Goal: Task Accomplishment & Management: Complete application form

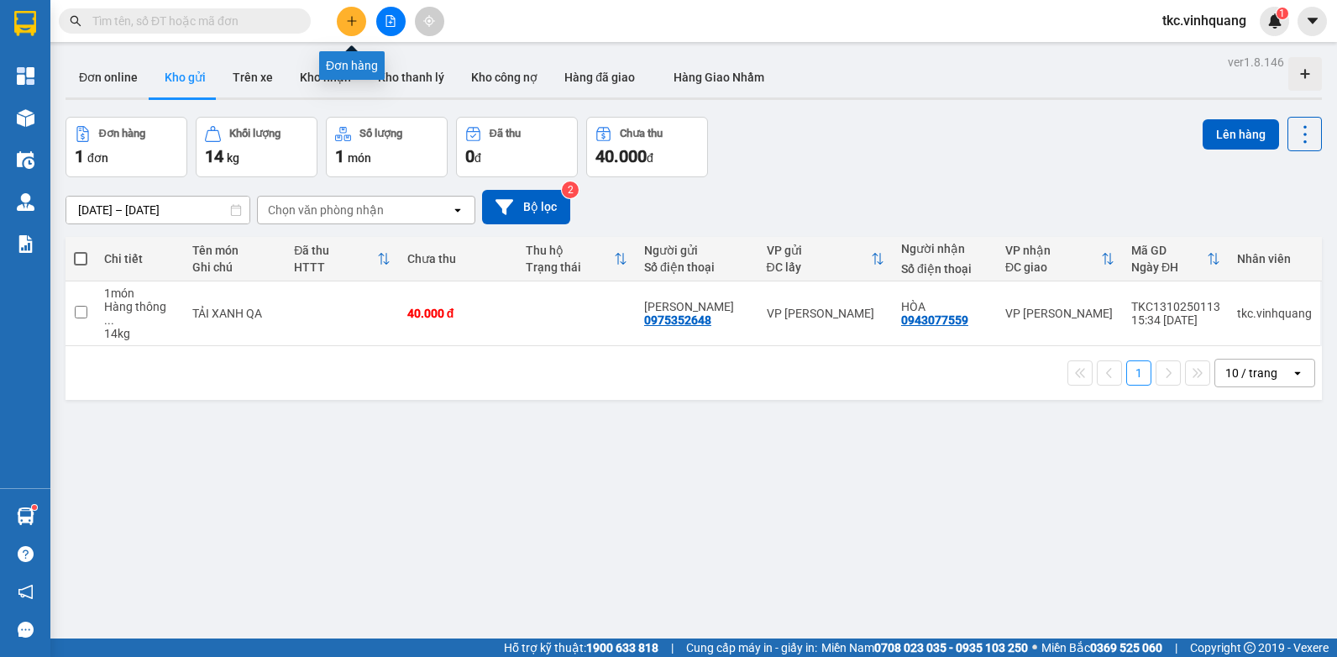
click at [351, 13] on button at bounding box center [351, 21] width 29 height 29
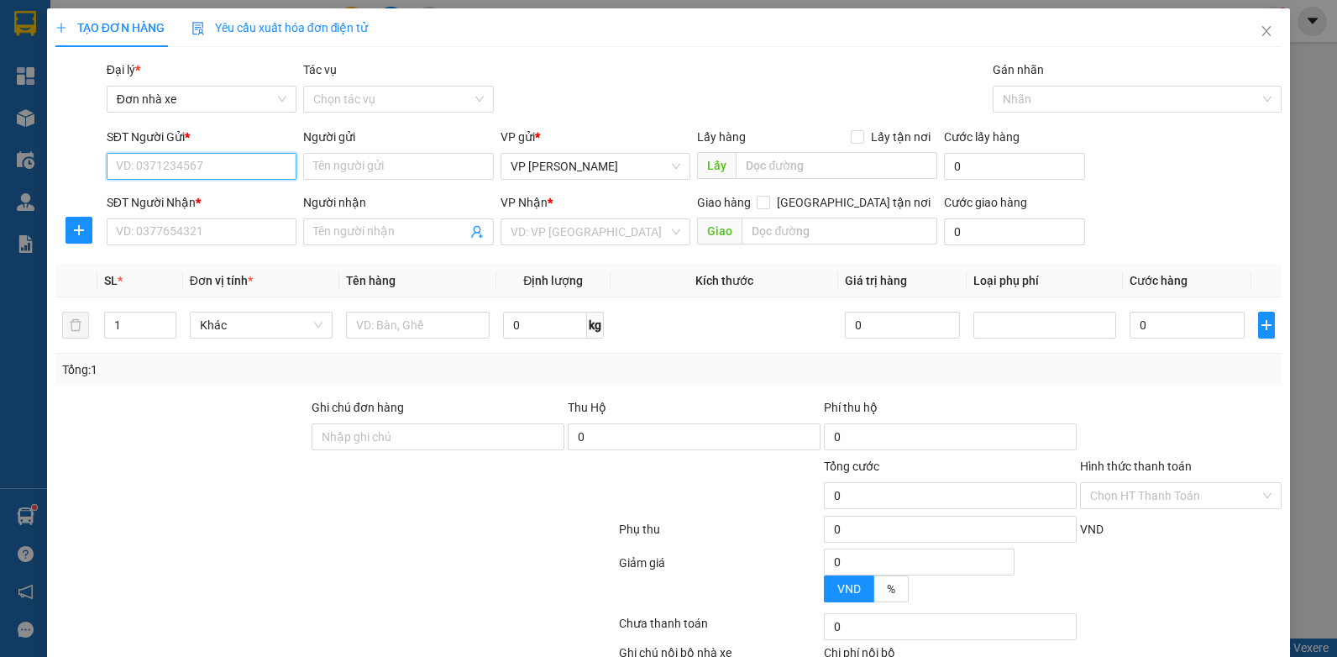
click at [251, 169] on input "SĐT Người Gửi *" at bounding box center [202, 166] width 191 height 27
click at [236, 227] on input "SĐT Người Nhận *" at bounding box center [202, 231] width 191 height 27
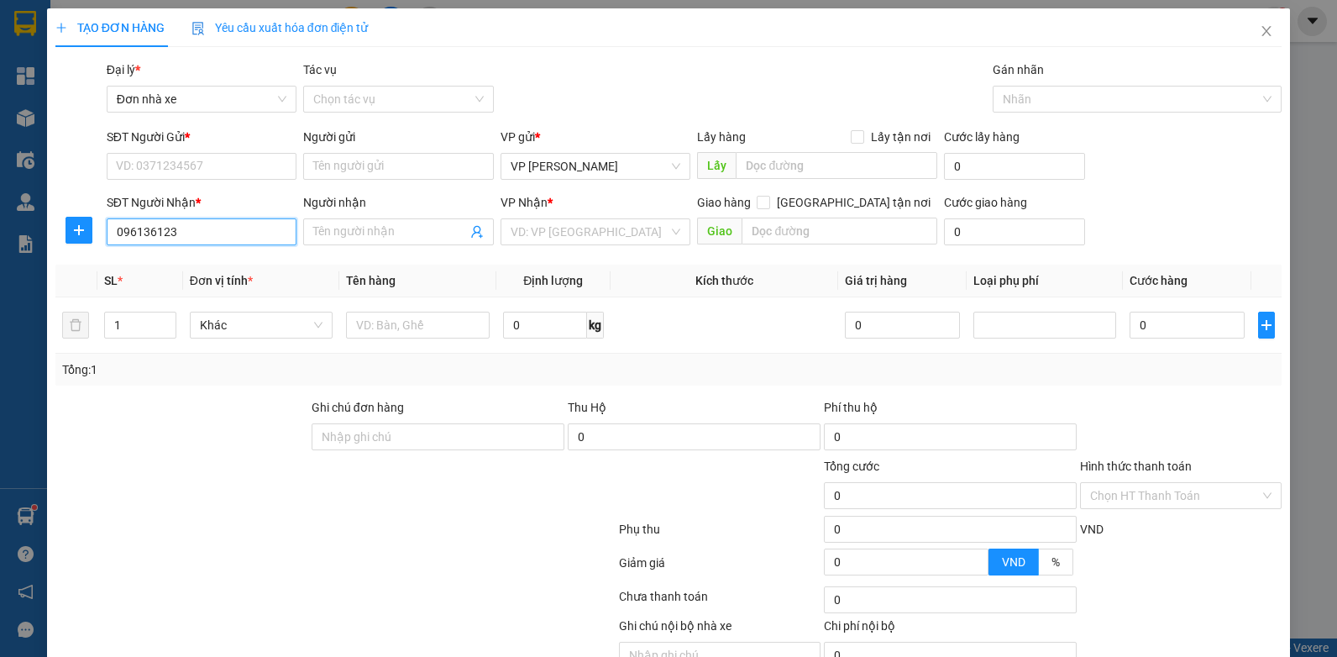
type input "0961361234"
click at [205, 260] on div "0961361234 - [PERSON_NAME]" at bounding box center [200, 265] width 168 height 18
type input "[PERSON_NAME]"
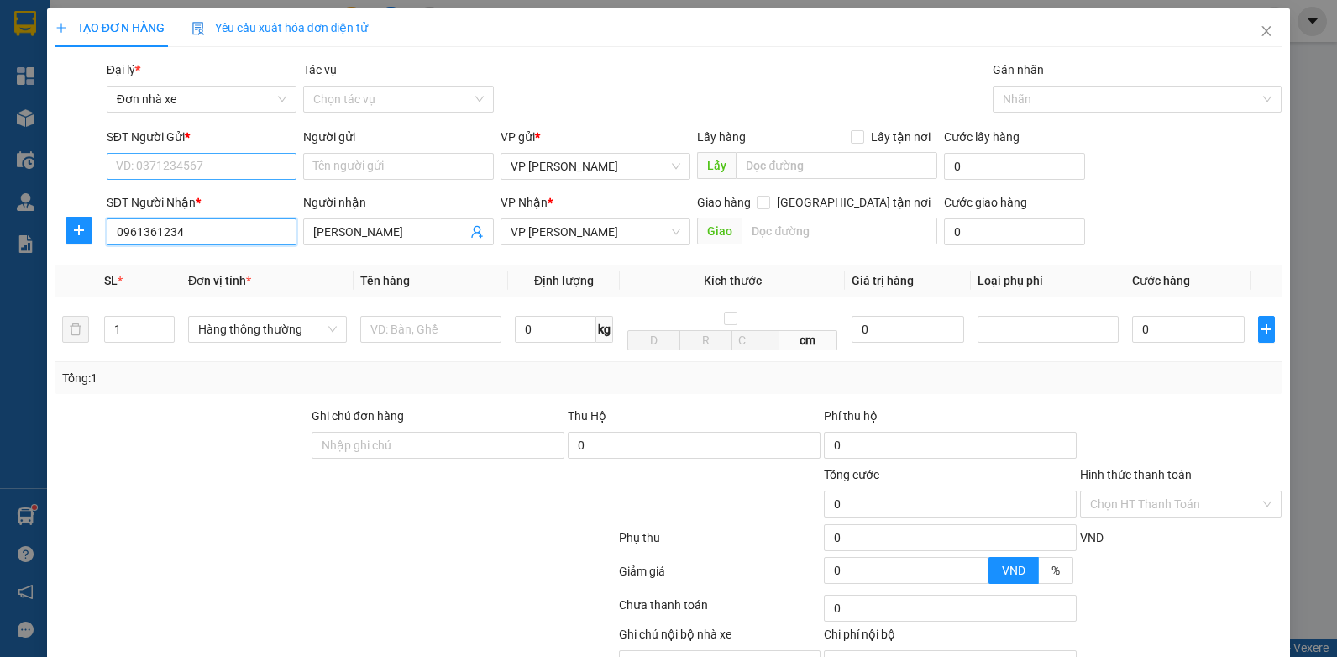
type input "0961361234"
drag, startPoint x: 201, startPoint y: 173, endPoint x: 217, endPoint y: 148, distance: 29.8
click at [202, 172] on input "SĐT Người Gửi *" at bounding box center [202, 166] width 191 height 27
click at [231, 201] on div "0876619999 - a tùng" at bounding box center [200, 200] width 168 height 18
type input "0876619999"
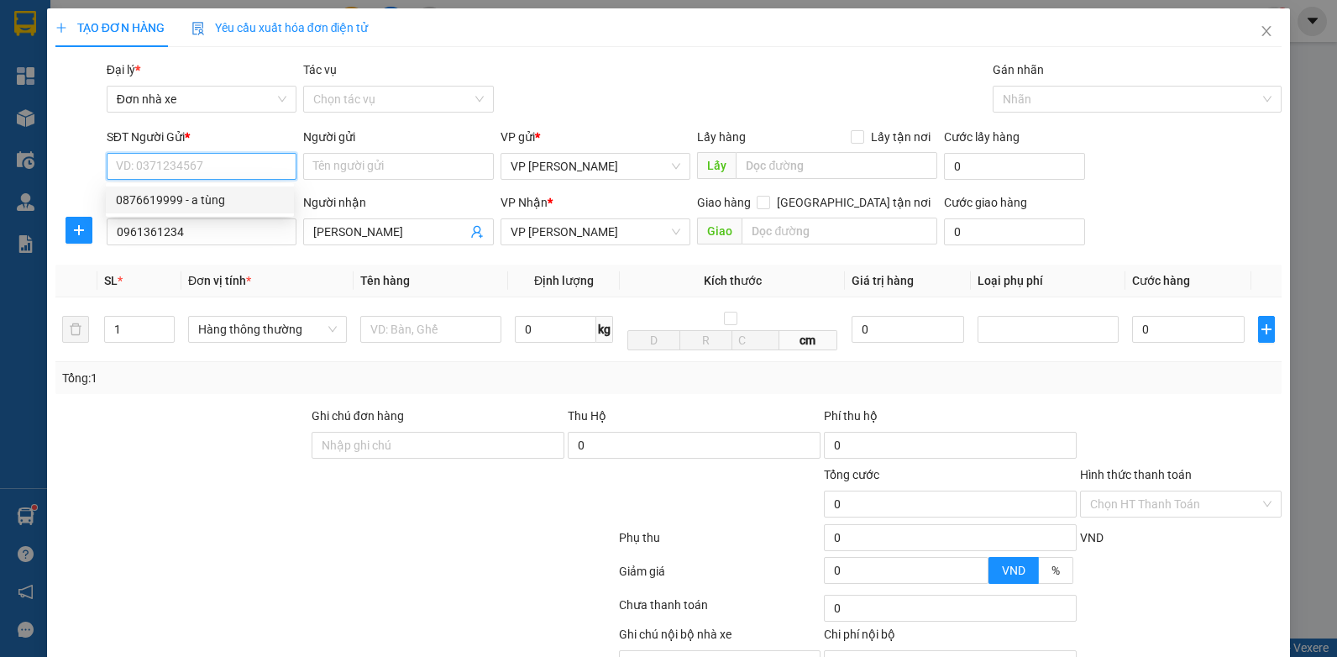
type input "a tùng"
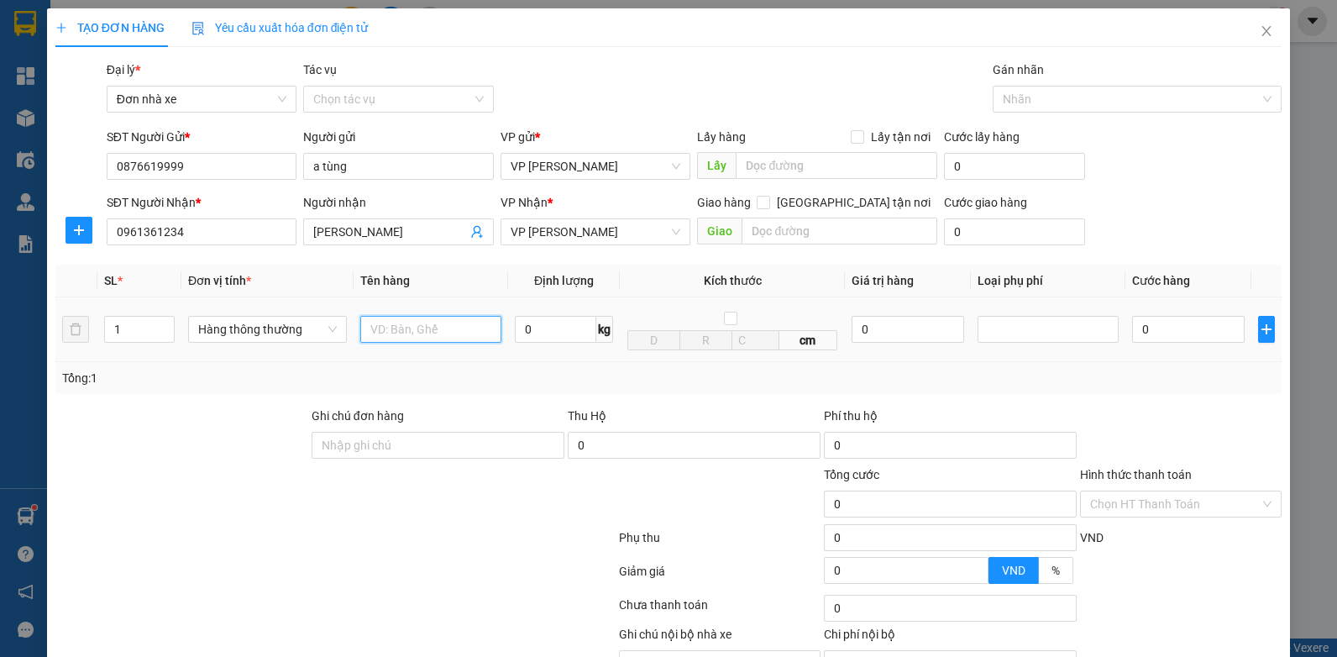
click at [392, 332] on input "text" at bounding box center [430, 329] width 141 height 27
type input "HỘP LKDT"
type input "1"
type input "30.000"
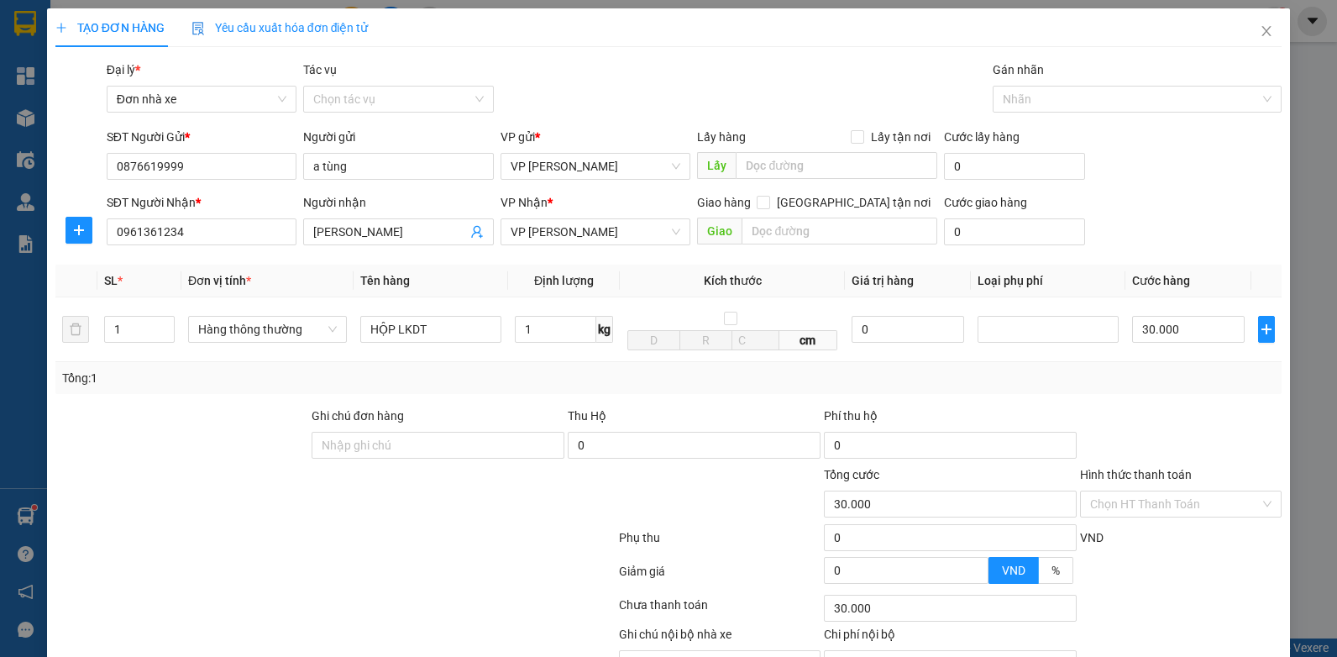
drag, startPoint x: 1188, startPoint y: 405, endPoint x: 1187, endPoint y: 424, distance: 18.5
click at [1187, 411] on div "Transit Pickup Surcharge Ids Transit Deliver Surcharge Ids Transit Deliver Surc…" at bounding box center [668, 388] width 1227 height 656
click at [1173, 506] on input "Hình thức thanh toán" at bounding box center [1175, 503] width 170 height 25
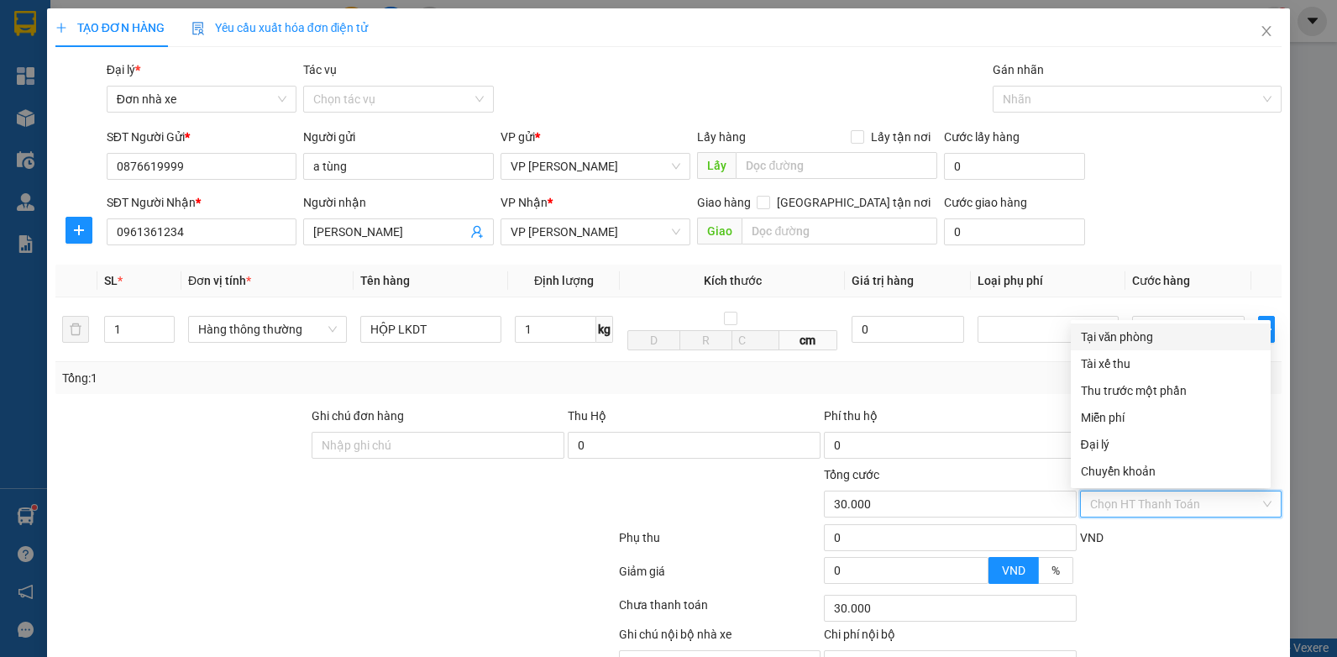
drag, startPoint x: 1131, startPoint y: 332, endPoint x: 1135, endPoint y: 390, distance: 58.1
click at [1130, 332] on div "Tại văn phòng" at bounding box center [1170, 336] width 180 height 18
type input "0"
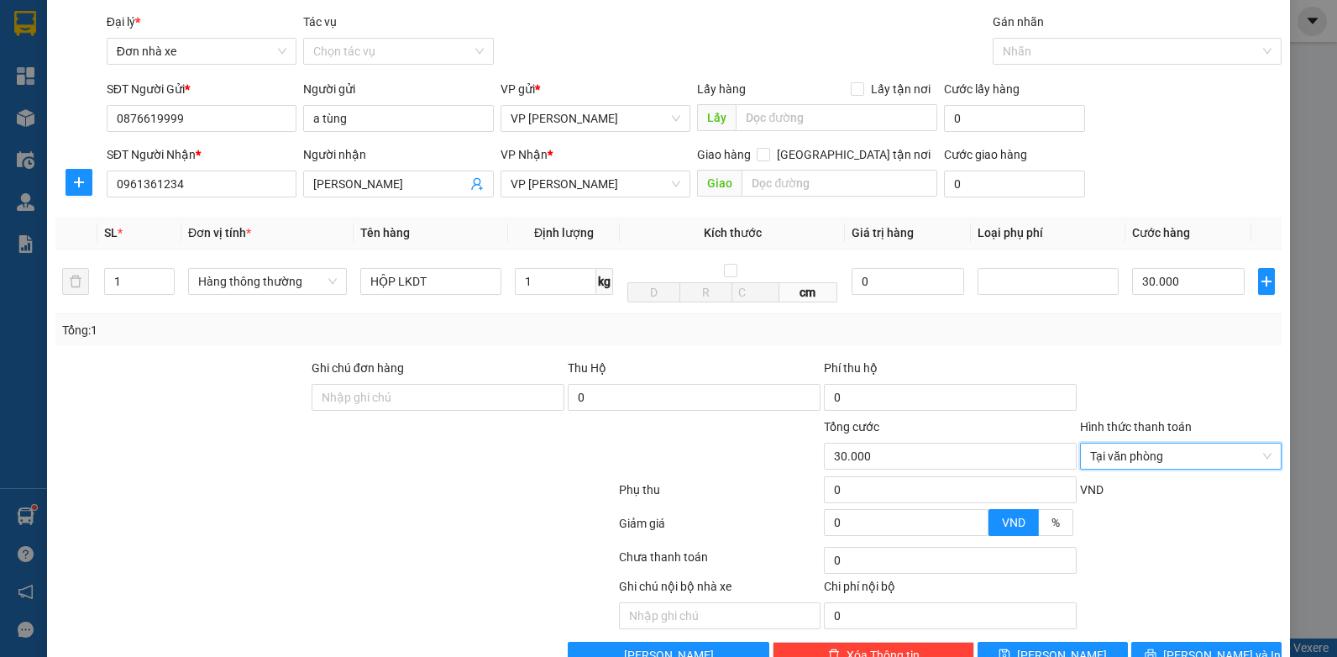
scroll to position [93, 0]
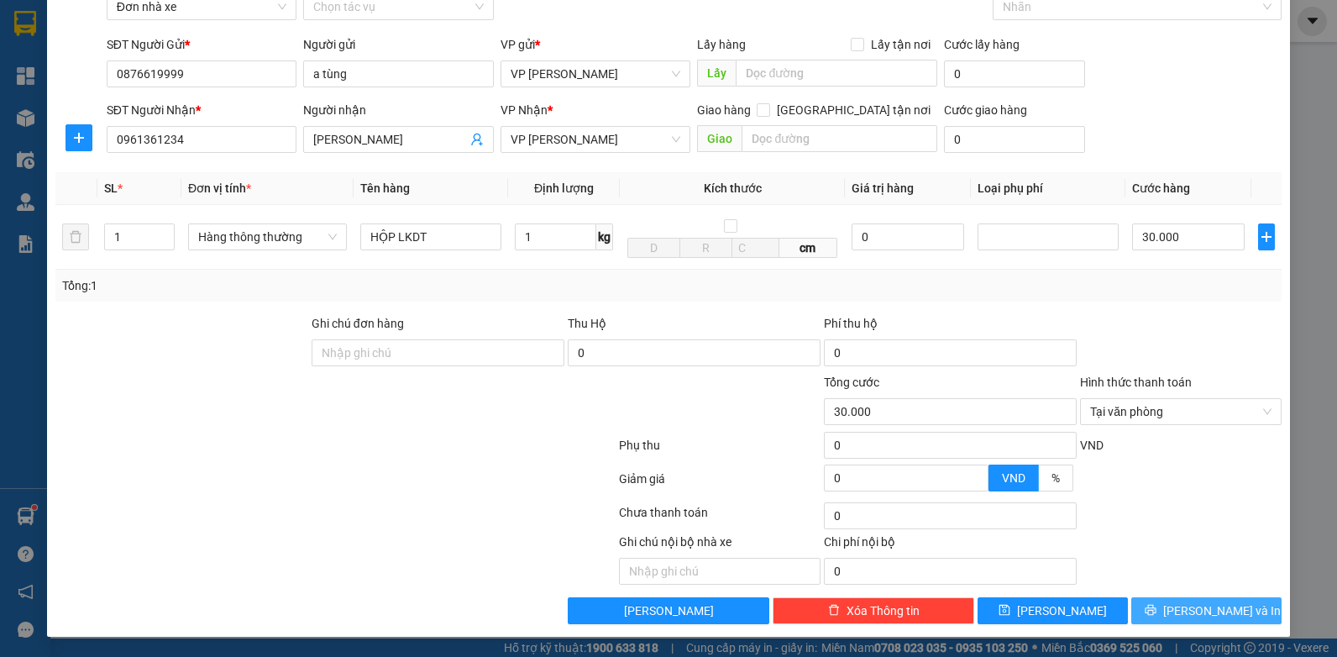
click at [1224, 611] on span "[PERSON_NAME] và In" at bounding box center [1222, 610] width 118 height 18
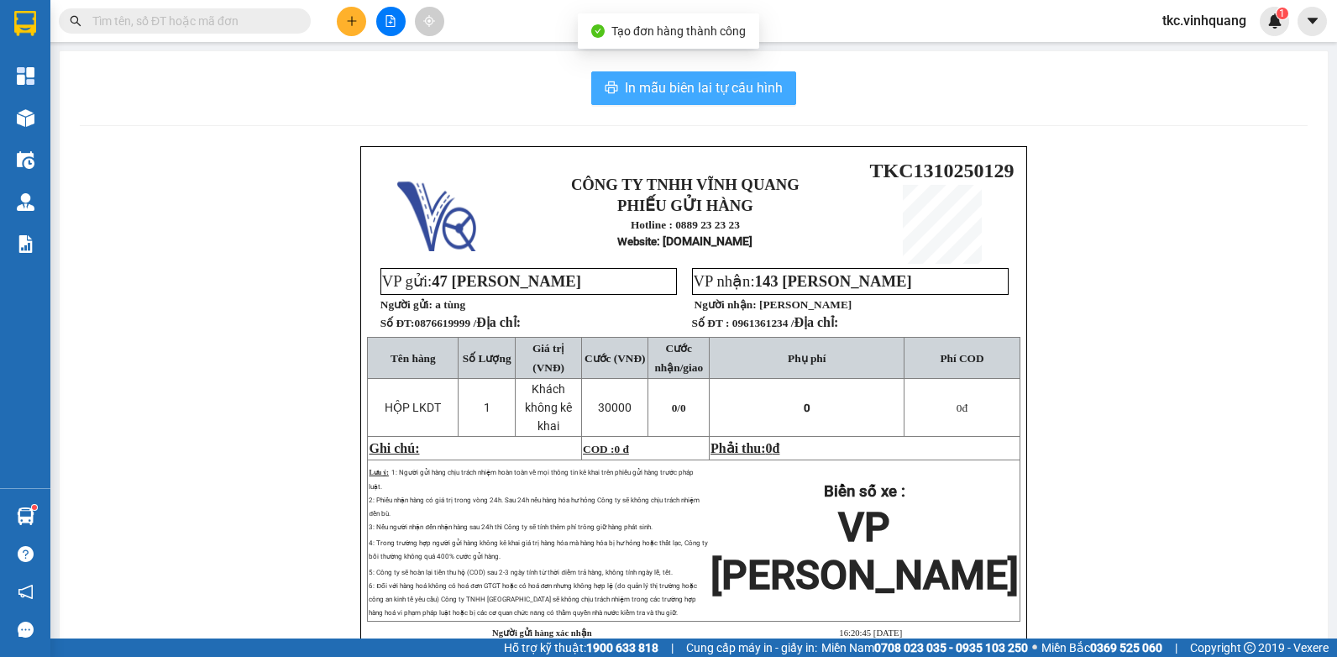
click at [762, 92] on span "In mẫu biên lai tự cấu hình" at bounding box center [704, 87] width 158 height 21
